Goal: Task Accomplishment & Management: Manage account settings

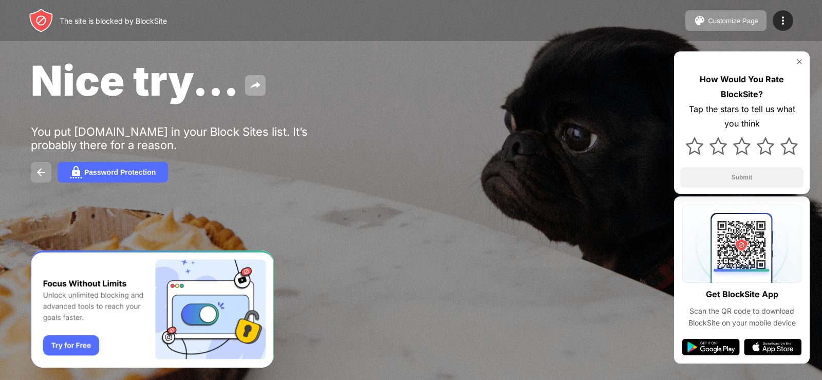
click at [47, 172] on img at bounding box center [41, 172] width 12 height 12
